Goal: Find specific page/section: Find specific page/section

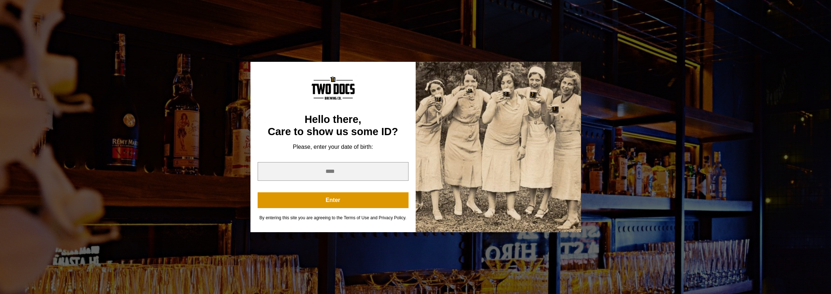
drag, startPoint x: 452, startPoint y: 138, endPoint x: 432, endPoint y: 153, distance: 25.6
click at [452, 138] on div at bounding box center [498, 147] width 165 height 170
click at [372, 175] on input "year" at bounding box center [333, 171] width 151 height 19
type input "****"
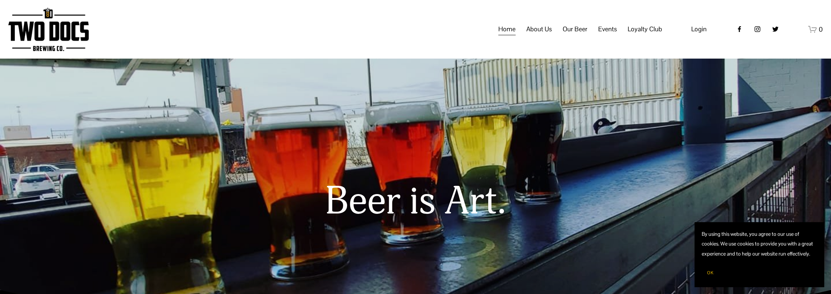
click at [617, 35] on span "Events" at bounding box center [607, 29] width 19 height 12
click at [0, 0] on span "Calendar" at bounding box center [0, 0] width 0 height 0
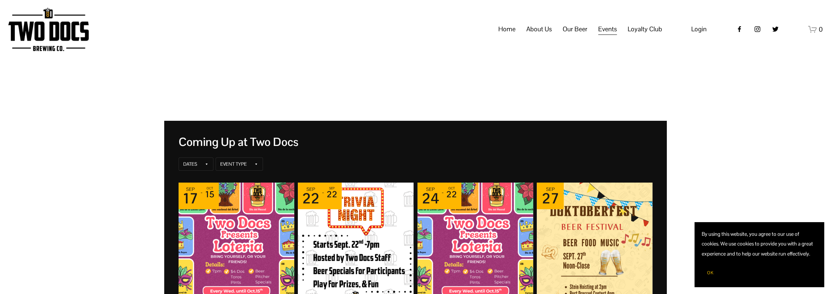
click at [706, 273] on button "OK" at bounding box center [710, 273] width 17 height 14
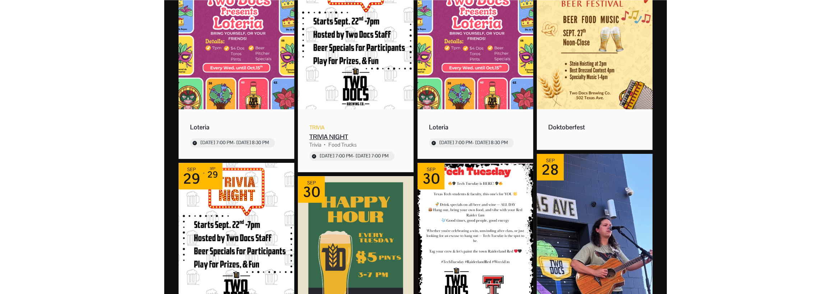
scroll to position [252, 0]
